Goal: Information Seeking & Learning: Get advice/opinions

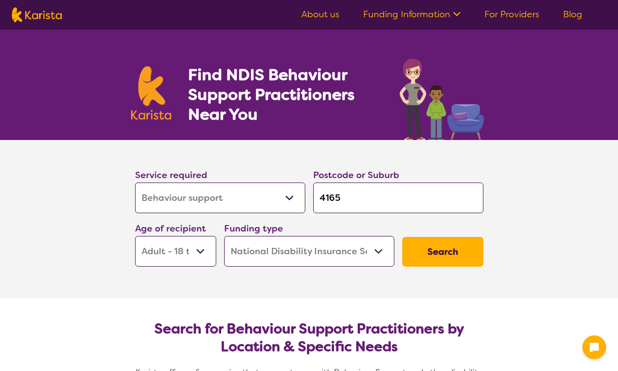
select select "Behaviour support"
select select "AD"
select select "NDIS"
select select "Behaviour support"
select select "AD"
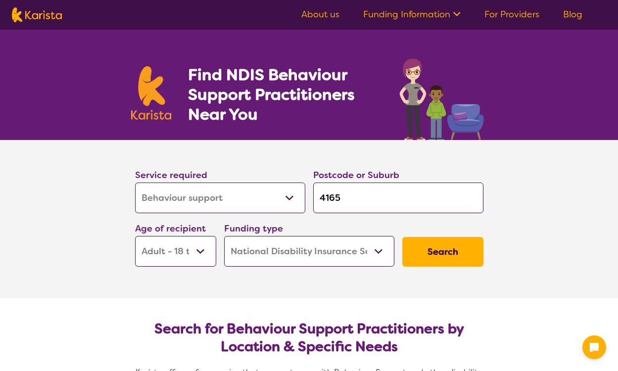
select select "NDIS"
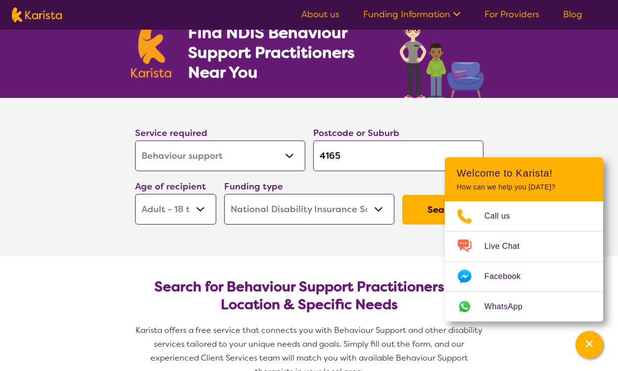
scroll to position [242, 0]
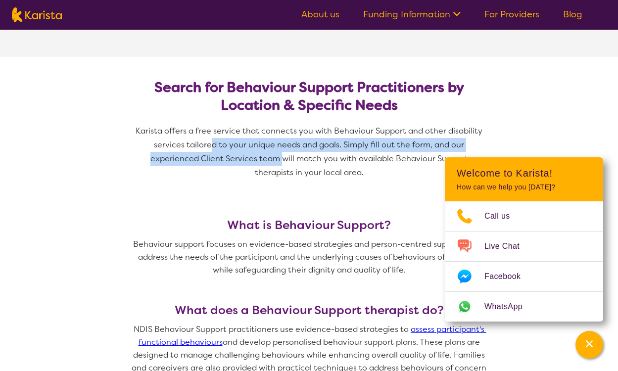
drag, startPoint x: 212, startPoint y: 142, endPoint x: 262, endPoint y: 157, distance: 52.4
click at [262, 157] on p "Karista offers a free service that connects you with Behaviour Support and othe…" at bounding box center [309, 151] width 356 height 55
click at [264, 162] on p "Karista offers a free service that connects you with Behaviour Support and othe…" at bounding box center [309, 151] width 356 height 55
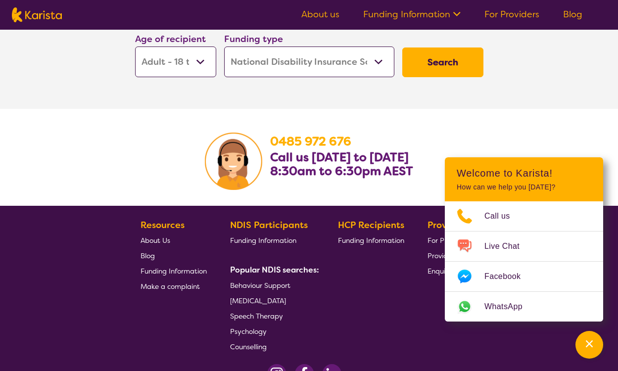
scroll to position [1682, 0]
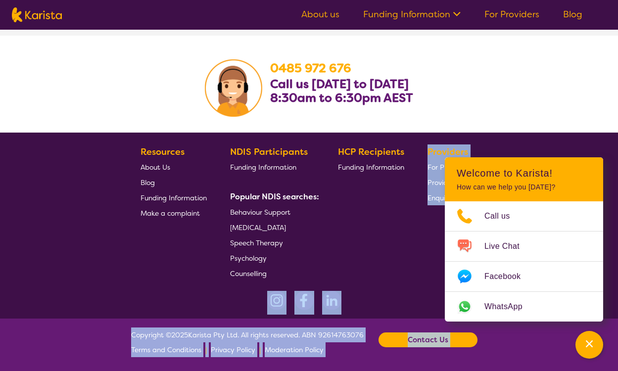
drag, startPoint x: 464, startPoint y: 165, endPoint x: 364, endPoint y: 252, distance: 133.3
click at [377, 236] on div "HCP Recipients Funding Information" at bounding box center [373, 213] width 70 height 137
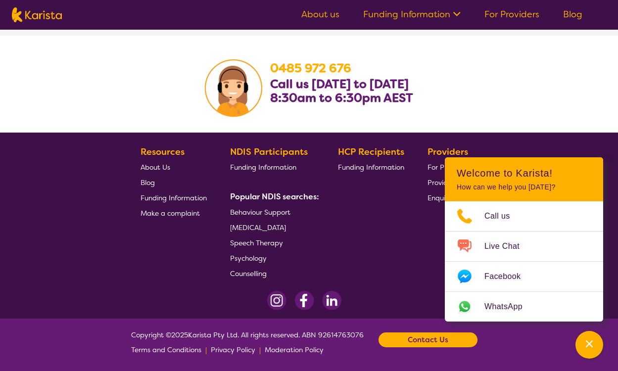
click at [279, 211] on span "Behaviour Support" at bounding box center [260, 212] width 60 height 9
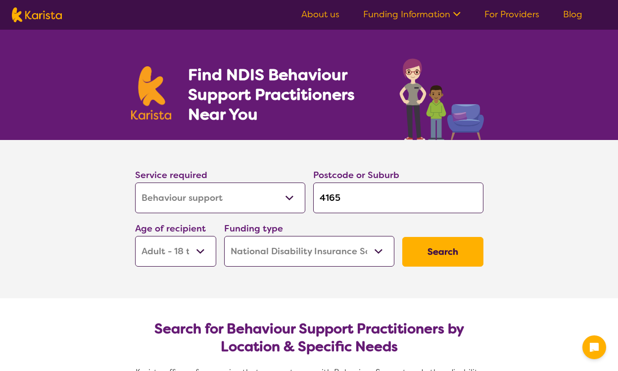
select select "Behaviour support"
select select "AD"
select select "NDIS"
select select "Behaviour support"
select select "AD"
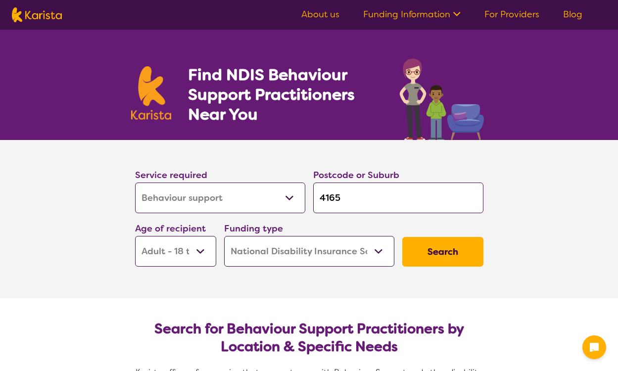
select select "NDIS"
click at [250, 208] on select "Allied Health Assistant Assessment (ADHD or Autism) Behaviour support Counselli…" at bounding box center [220, 198] width 170 height 31
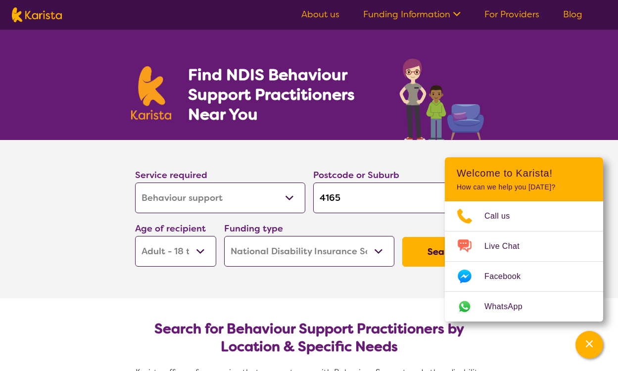
click at [350, 208] on input "4165" at bounding box center [398, 198] width 170 height 31
click at [435, 259] on button "Search" at bounding box center [442, 252] width 81 height 30
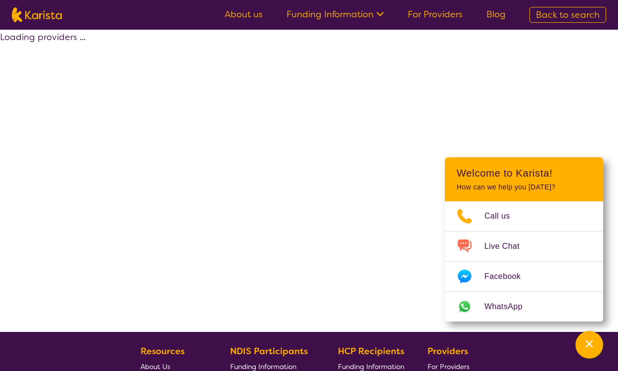
select select "by_score"
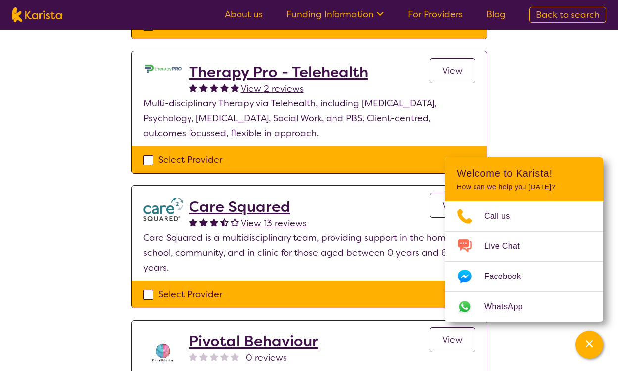
scroll to position [301, 0]
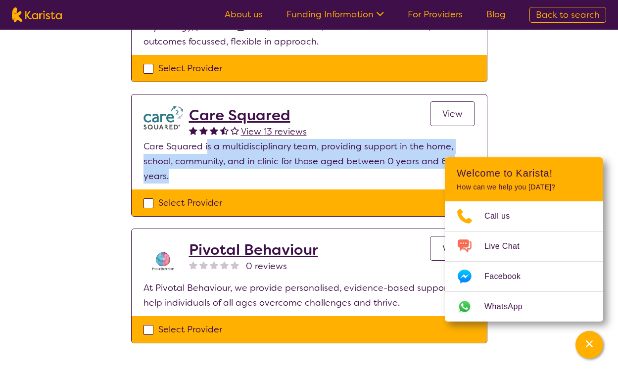
drag, startPoint x: 208, startPoint y: 146, endPoint x: 316, endPoint y: 169, distance: 109.9
click at [316, 169] on p "Care Squared is a multidisciplinary team, providing support in the home, school…" at bounding box center [310, 161] width 332 height 45
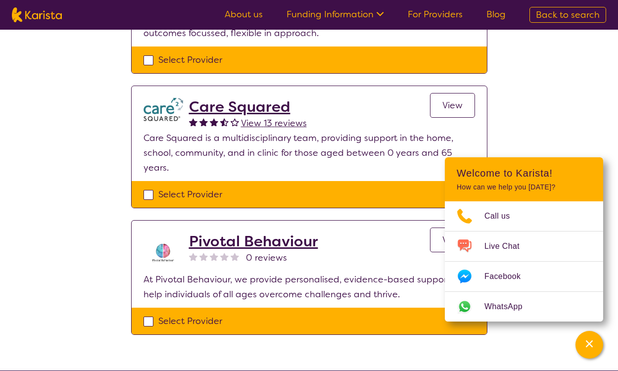
scroll to position [323, 0]
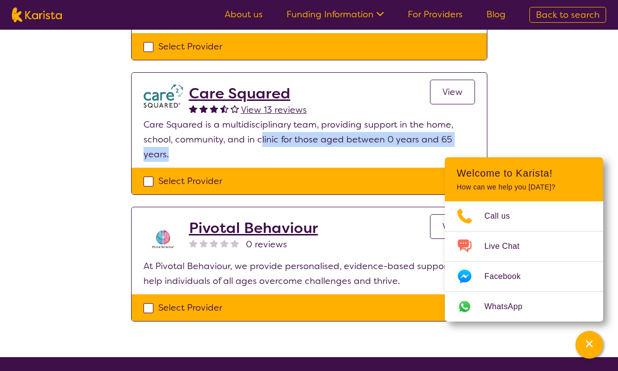
drag, startPoint x: 260, startPoint y: 141, endPoint x: 339, endPoint y: 150, distance: 79.3
click at [339, 150] on p "Care Squared is a multidisciplinary team, providing support in the home, school…" at bounding box center [310, 139] width 332 height 45
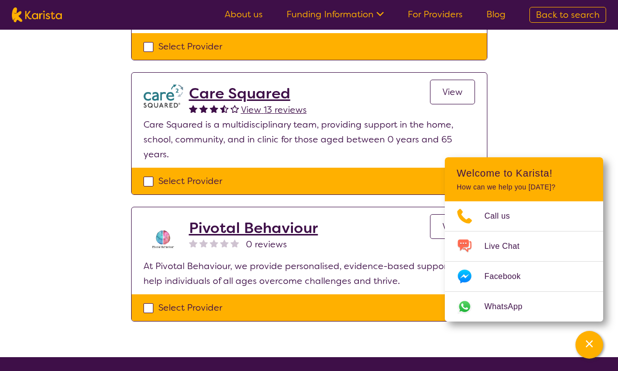
click at [467, 94] on link "View" at bounding box center [452, 92] width 45 height 25
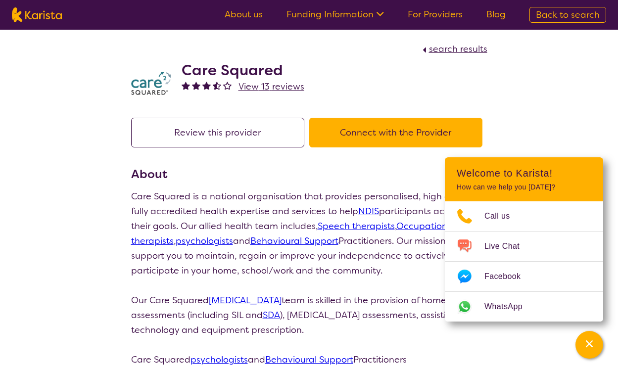
click at [362, 137] on button "Connect with the Provider" at bounding box center [395, 133] width 173 height 30
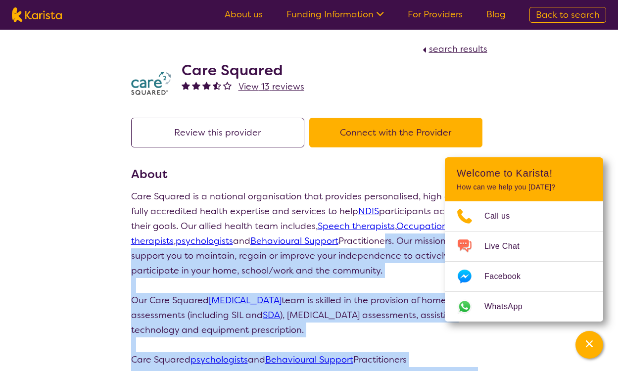
drag, startPoint x: 509, startPoint y: 162, endPoint x: 385, endPoint y: 245, distance: 149.4
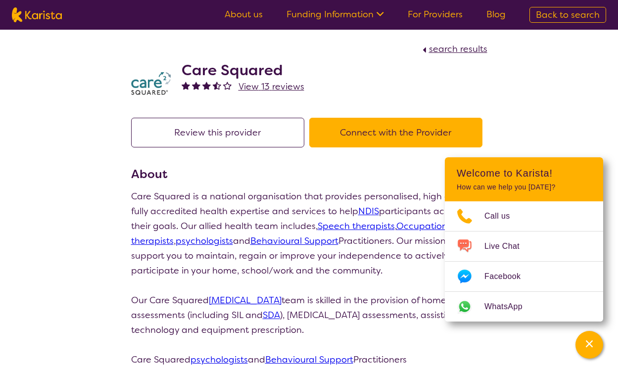
click at [381, 241] on p "Care Squared is a national organisation that provides personalised, high qualit…" at bounding box center [309, 233] width 356 height 89
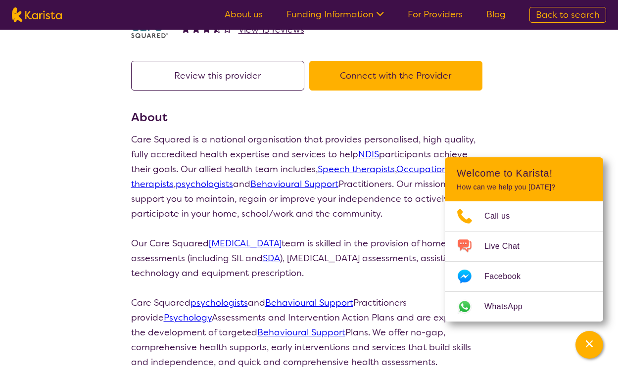
scroll to position [59, 0]
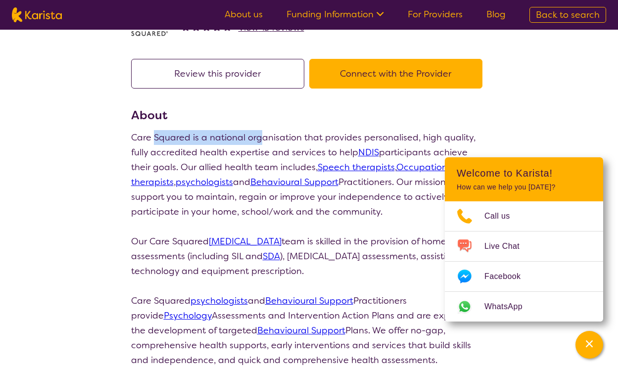
drag, startPoint x: 154, startPoint y: 136, endPoint x: 263, endPoint y: 138, distance: 108.9
click at [263, 138] on p "Care Squared is a national organisation that provides personalised, high qualit…" at bounding box center [309, 174] width 356 height 89
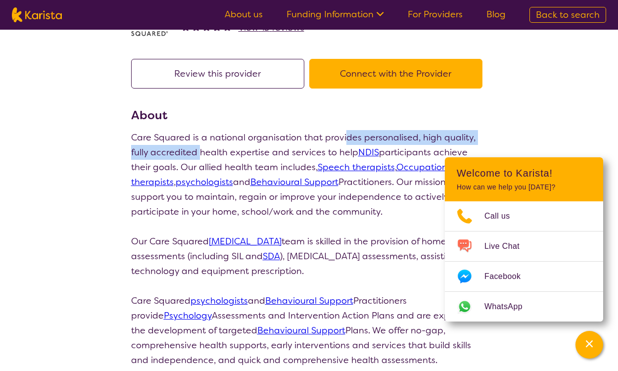
drag, startPoint x: 200, startPoint y: 146, endPoint x: 366, endPoint y: 144, distance: 165.8
click at [353, 144] on p "Care Squared is a national organisation that provides personalised, high qualit…" at bounding box center [309, 174] width 356 height 89
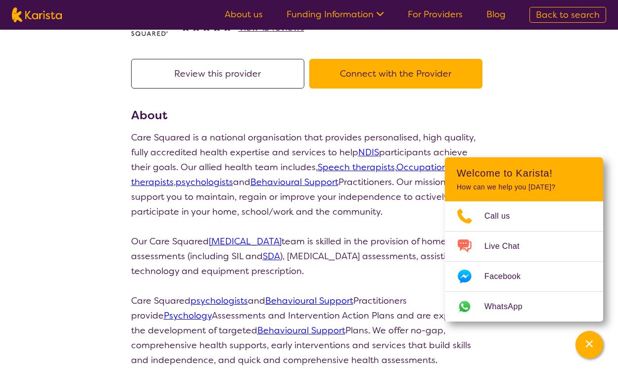
click at [366, 144] on p "Care Squared is a national organisation that provides personalised, high qualit…" at bounding box center [309, 174] width 356 height 89
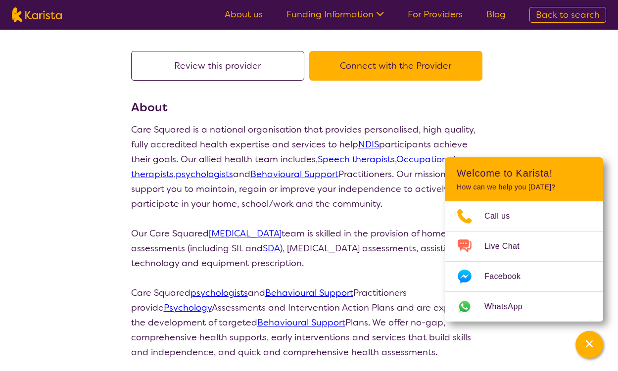
scroll to position [105, 0]
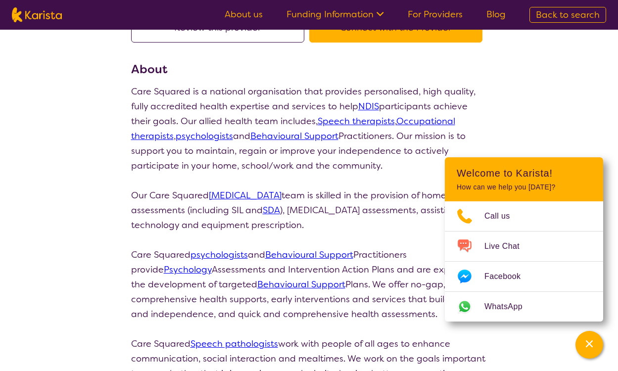
drag, startPoint x: 135, startPoint y: 67, endPoint x: 347, endPoint y: 225, distance: 264.9
click at [347, 225] on section "About Care Squared is a national organisation that provides personalised, high …" at bounding box center [309, 294] width 356 height 469
click at [347, 225] on p "Our Care Squared Occupational Therapy team is skilled in the provision of home …" at bounding box center [309, 210] width 356 height 45
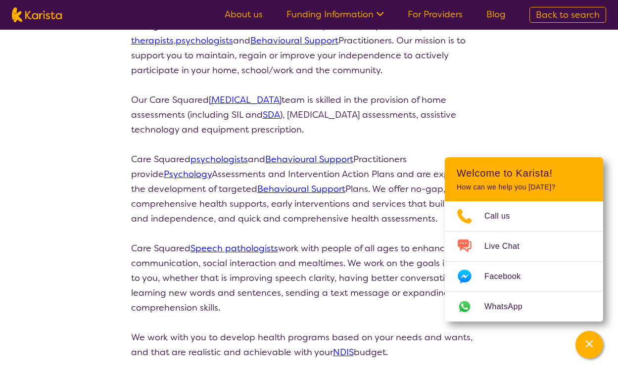
scroll to position [291, 0]
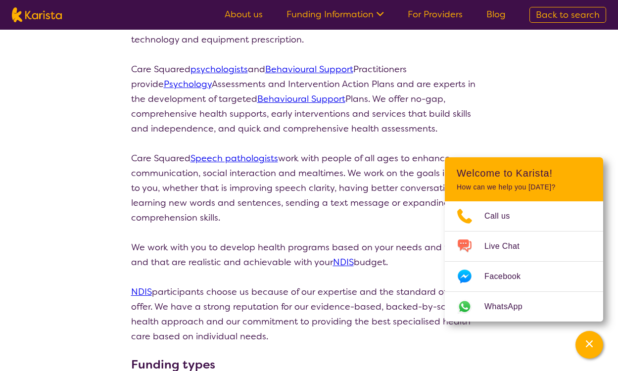
drag, startPoint x: 257, startPoint y: 155, endPoint x: 361, endPoint y: 221, distance: 122.8
click at [361, 221] on div "Care Squared is a national organisation that provides personalised, high qualit…" at bounding box center [309, 121] width 356 height 445
click at [361, 221] on p "Care Squared Speech pathologists work with people of all ages to enhance commun…" at bounding box center [309, 188] width 356 height 74
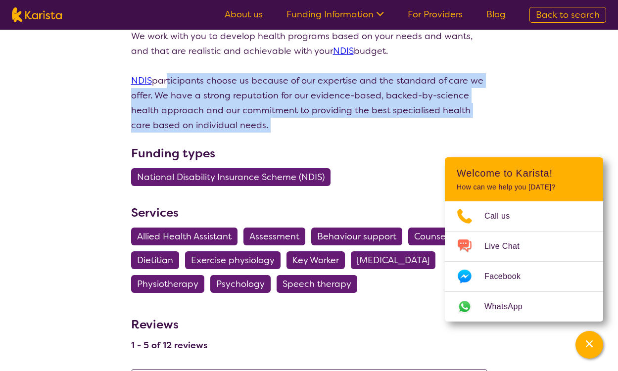
drag, startPoint x: 219, startPoint y: 116, endPoint x: 270, endPoint y: 93, distance: 55.4
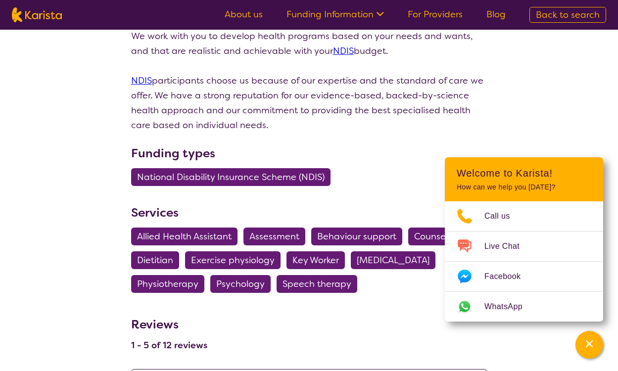
click at [311, 95] on p "NDIS participants choose us because of our expertise and the standard of care w…" at bounding box center [309, 102] width 356 height 59
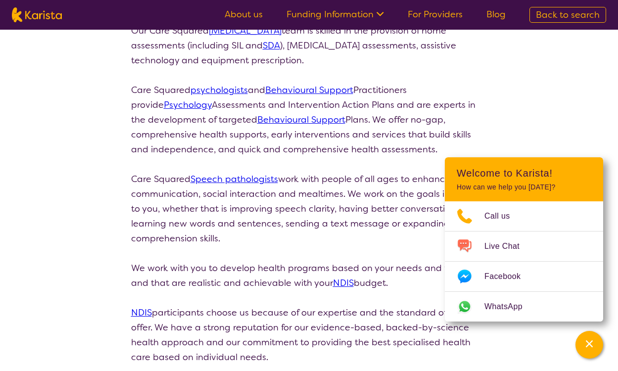
scroll to position [0, 0]
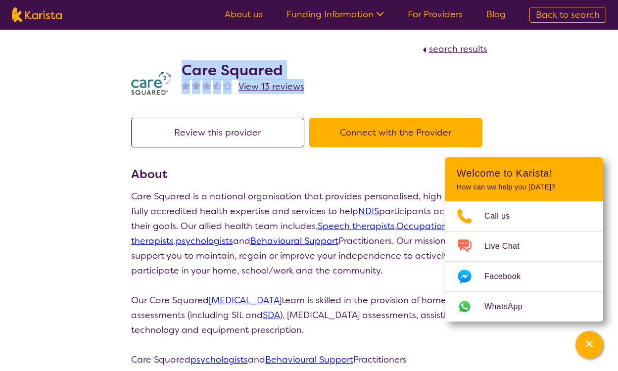
drag, startPoint x: 380, startPoint y: 92, endPoint x: 196, endPoint y: 58, distance: 187.1
click at [196, 58] on div "Care Squared View 13 reviews" at bounding box center [309, 80] width 356 height 49
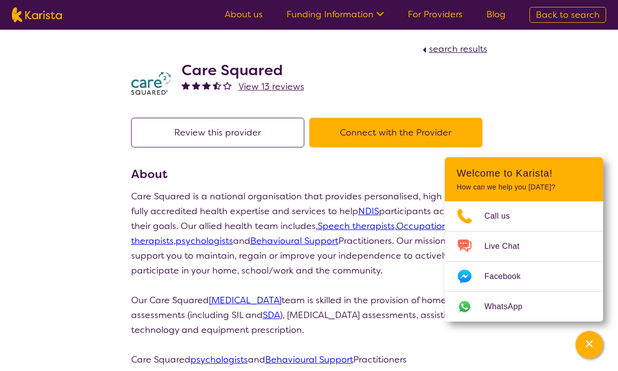
click at [213, 47] on div "search results" at bounding box center [309, 49] width 356 height 15
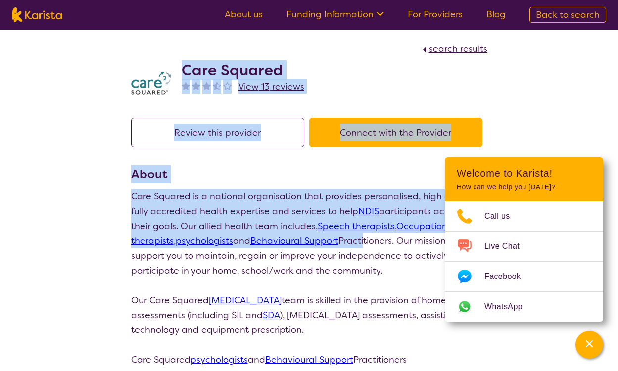
drag, startPoint x: 180, startPoint y: 65, endPoint x: 368, endPoint y: 243, distance: 258.7
click at [369, 242] on p "Care Squared is a national organisation that provides personalised, high qualit…" at bounding box center [309, 233] width 356 height 89
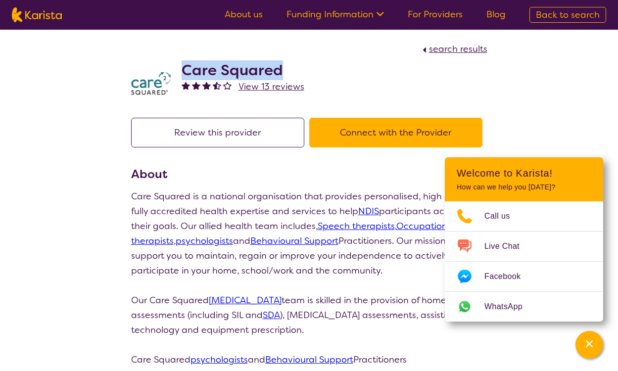
drag, startPoint x: 303, startPoint y: 70, endPoint x: 182, endPoint y: 71, distance: 121.3
click at [182, 71] on h2 "Care Squared" at bounding box center [243, 70] width 123 height 18
copy h2 "Care Squared"
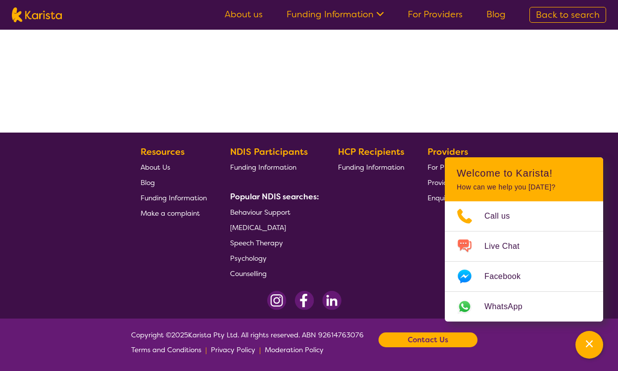
select select "by_score"
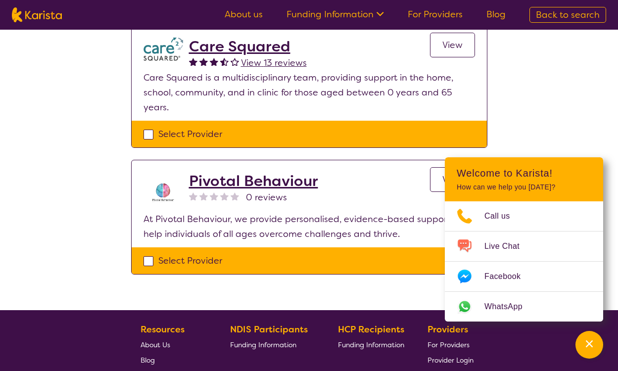
scroll to position [447, 0]
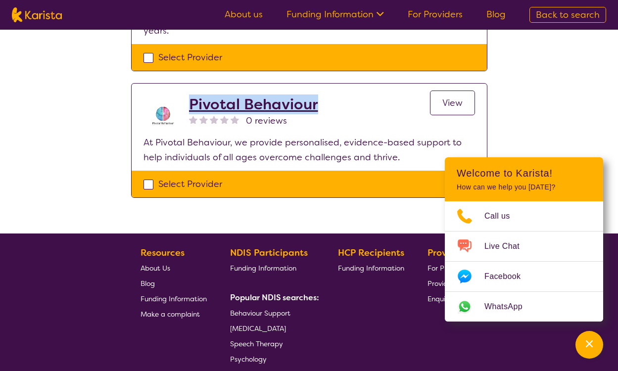
drag, startPoint x: 335, startPoint y: 104, endPoint x: 191, endPoint y: 101, distance: 144.1
click at [191, 101] on div "Pivotal Behaviour 0 reviews View" at bounding box center [332, 116] width 286 height 40
copy h2 "Pivotal Behaviour"
